Goal: Task Accomplishment & Management: Manage account settings

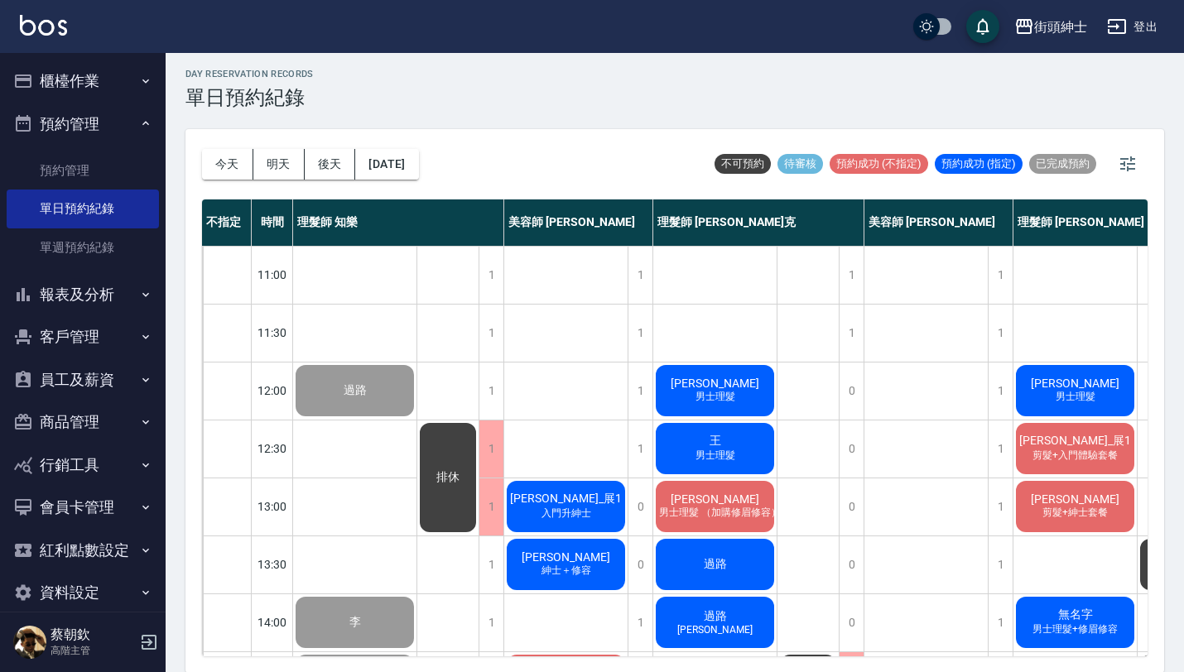
scroll to position [820, 0]
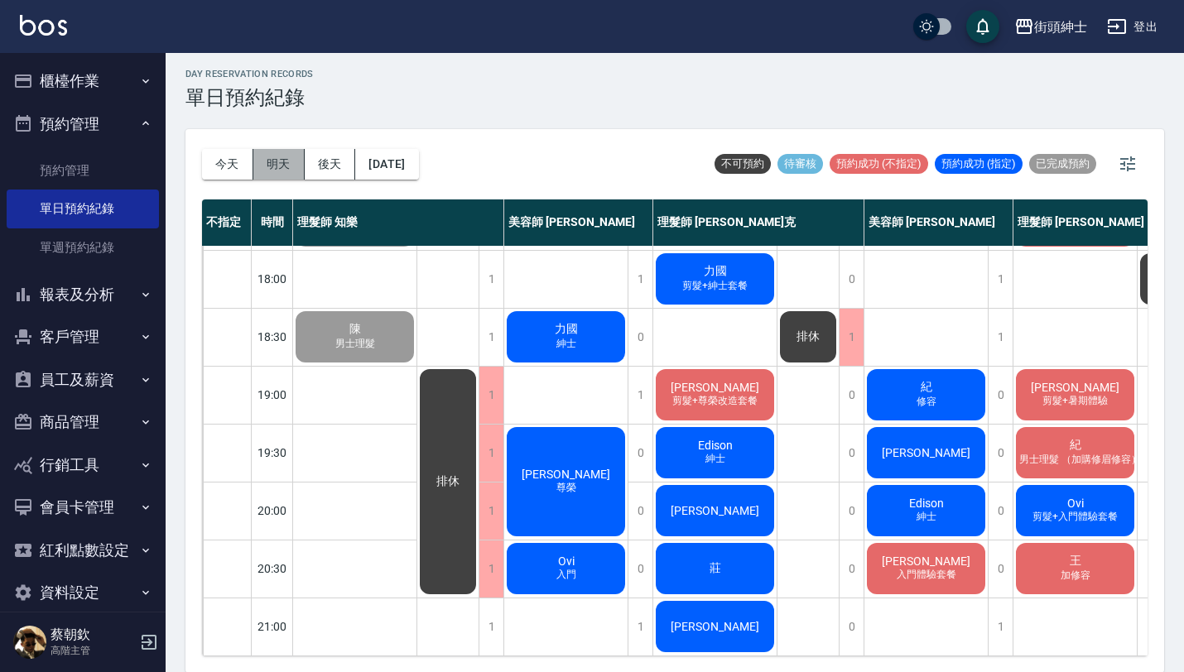
click at [271, 161] on button "明天" at bounding box center [278, 164] width 51 height 31
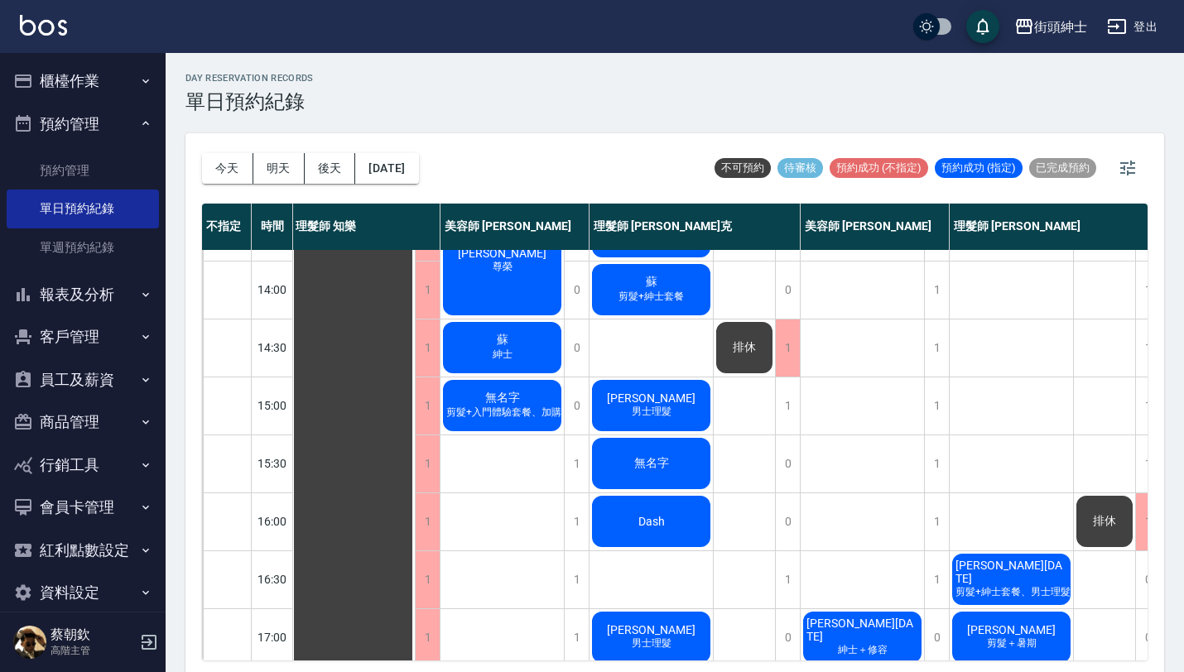
scroll to position [448, 2]
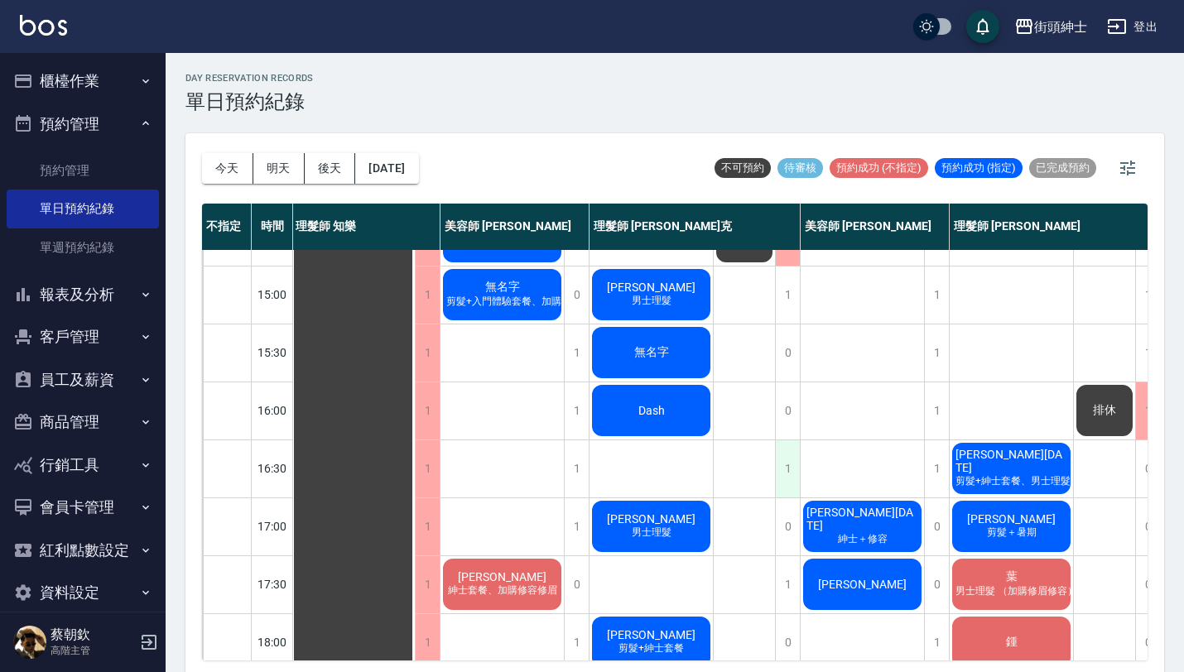
click at [790, 478] on div "1" at bounding box center [787, 468] width 25 height 57
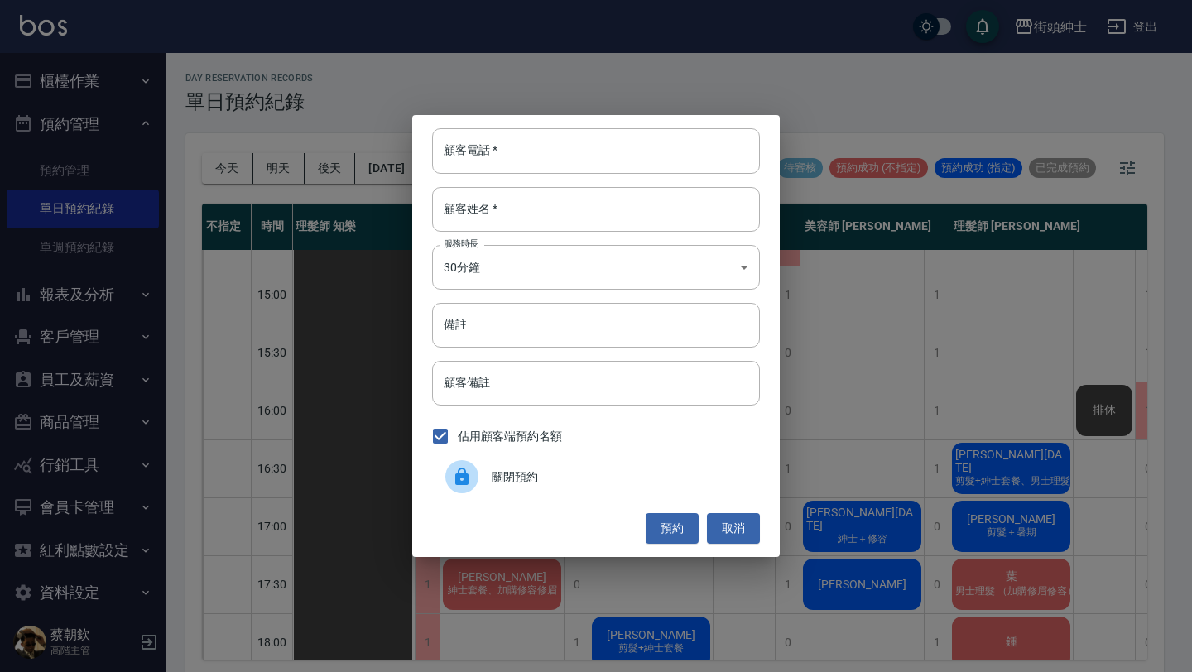
click at [633, 467] on div "關閉預約" at bounding box center [596, 477] width 328 height 46
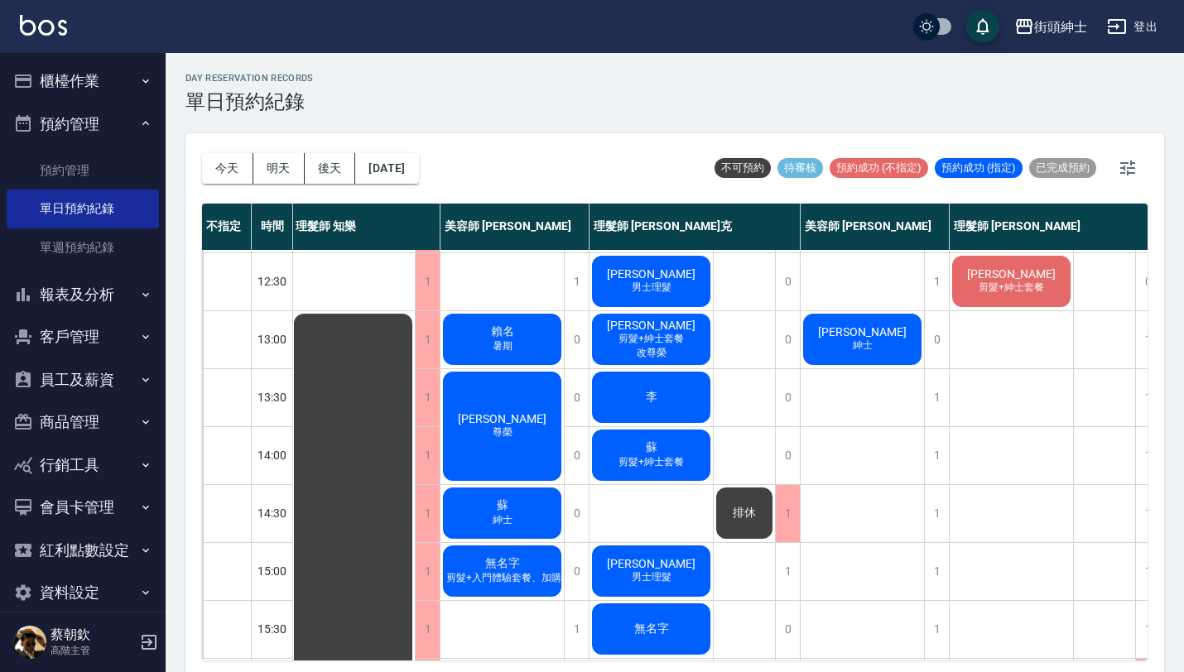
scroll to position [47, 2]
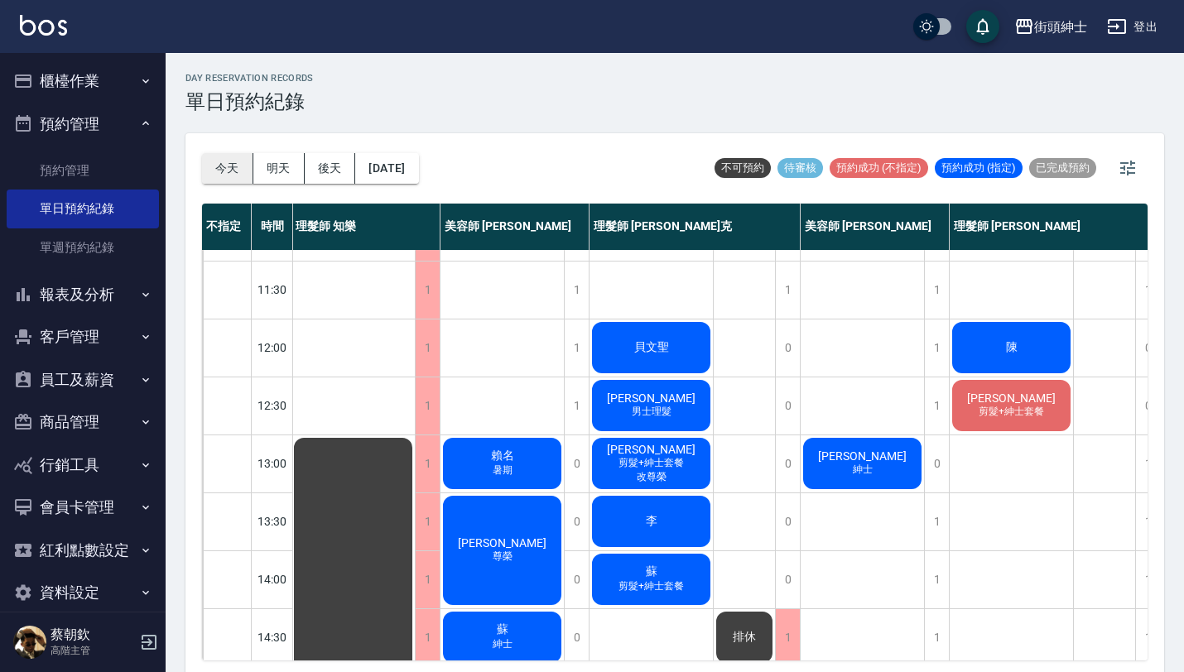
click at [224, 166] on button "今天" at bounding box center [227, 168] width 51 height 31
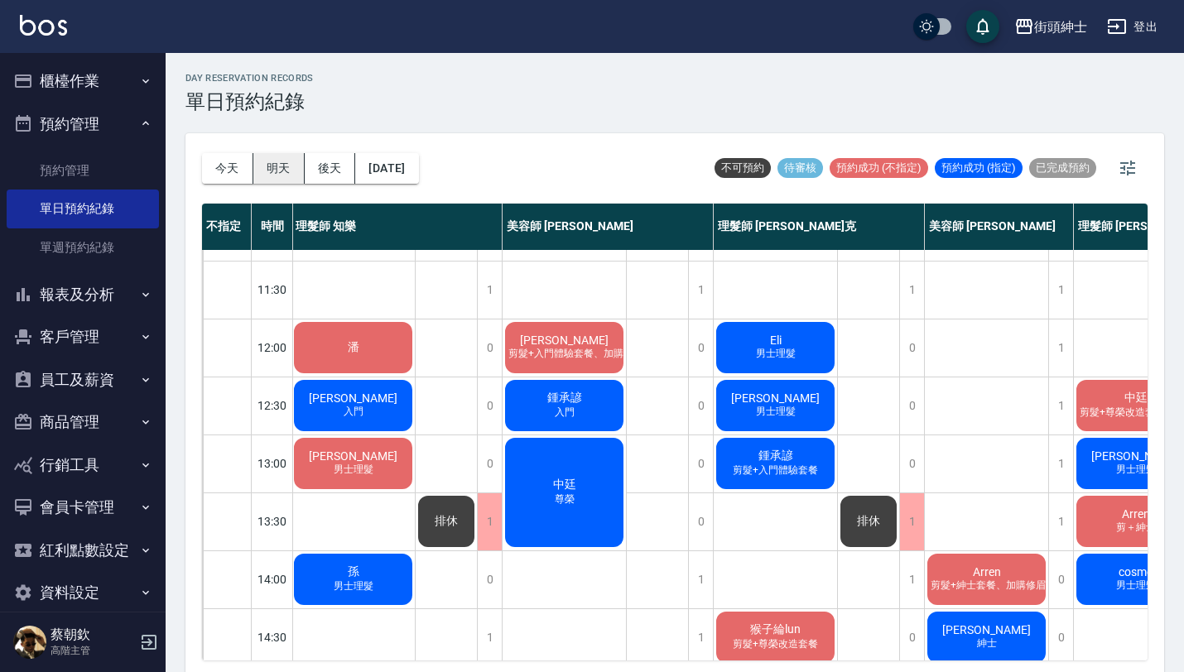
click at [277, 170] on button "明天" at bounding box center [278, 168] width 51 height 31
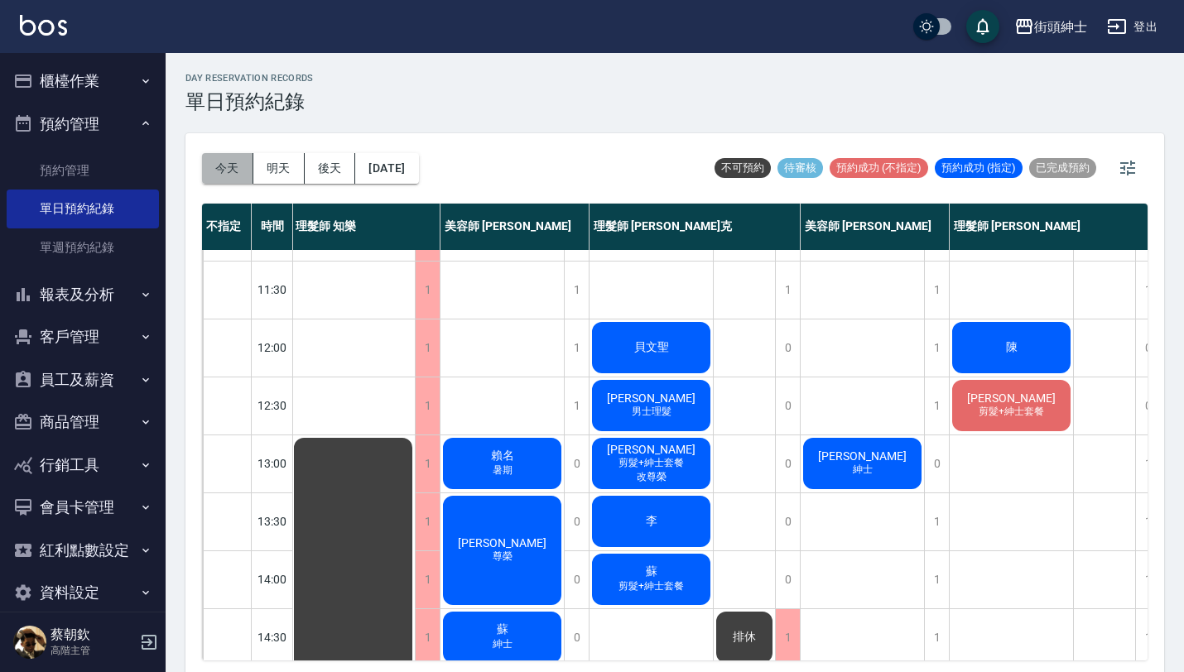
click at [221, 175] on button "今天" at bounding box center [227, 168] width 51 height 31
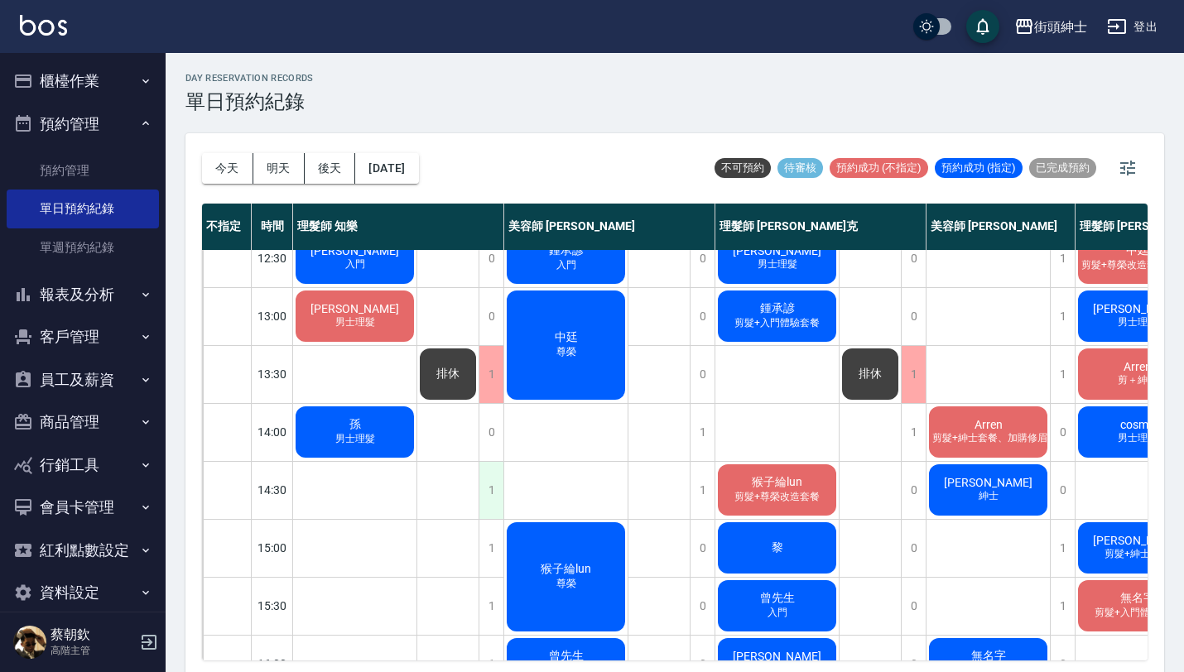
scroll to position [195, 147]
